Goal: Task Accomplishment & Management: Use online tool/utility

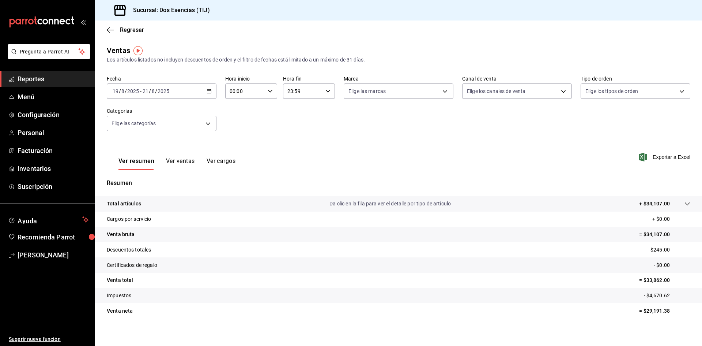
click at [41, 79] on span "Reportes" at bounding box center [53, 79] width 71 height 10
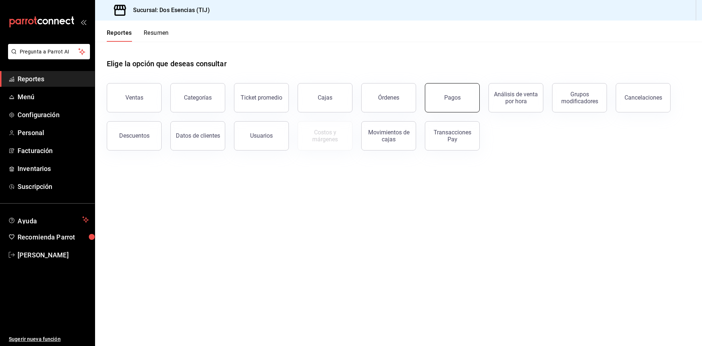
click at [445, 98] on div "Pagos" at bounding box center [453, 97] width 16 height 7
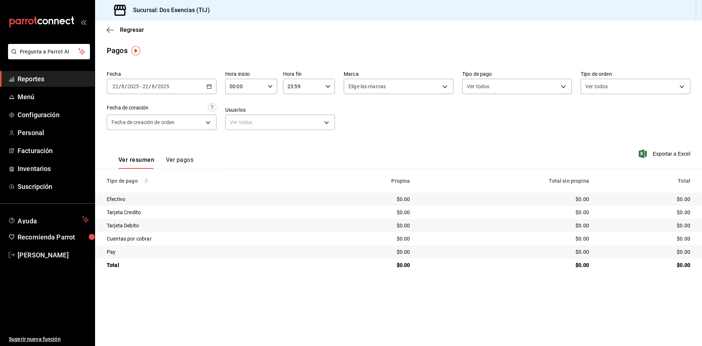
click at [208, 85] on icon "button" at bounding box center [209, 86] width 5 height 5
click at [136, 188] on span "Rango de fechas" at bounding box center [141, 191] width 57 height 8
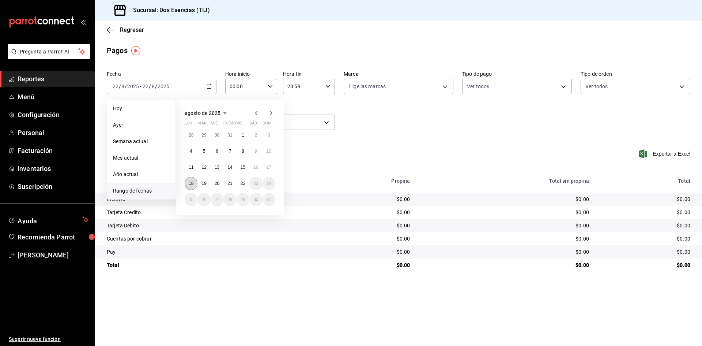
click at [191, 183] on abbr "18" at bounding box center [191, 183] width 5 height 5
click at [248, 185] on button "22" at bounding box center [243, 183] width 13 height 13
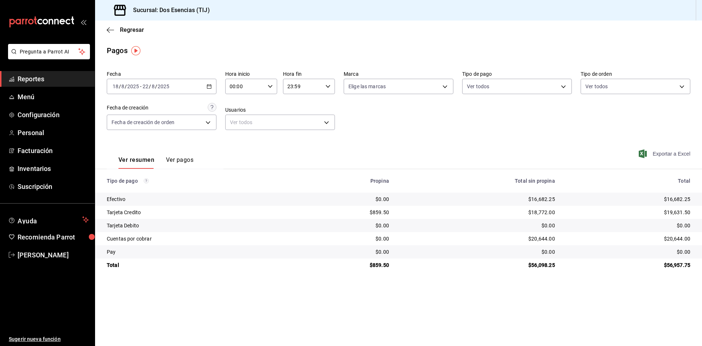
click at [674, 153] on span "Exportar a Excel" at bounding box center [666, 153] width 50 height 9
